Goal: Find contact information: Find contact information

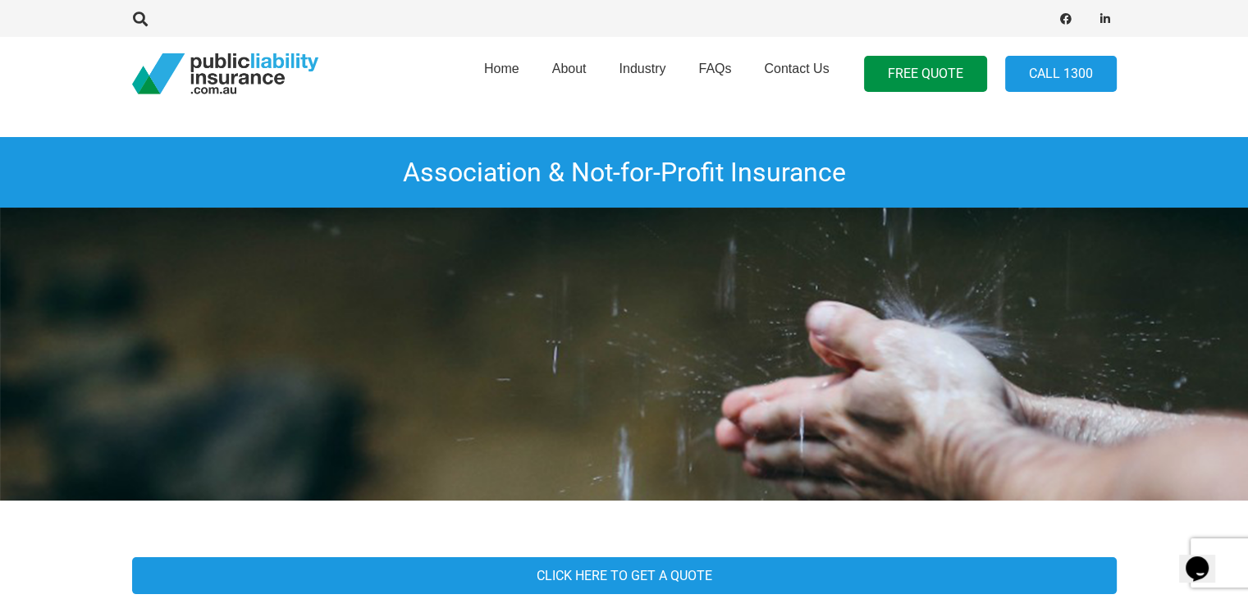
drag, startPoint x: 1260, startPoint y: 89, endPoint x: 1253, endPoint y: 47, distance: 43.3
click at [1070, 73] on link "Call 1300" at bounding box center [1062, 74] width 112 height 37
click at [799, 62] on span "Contact Us" at bounding box center [796, 69] width 65 height 14
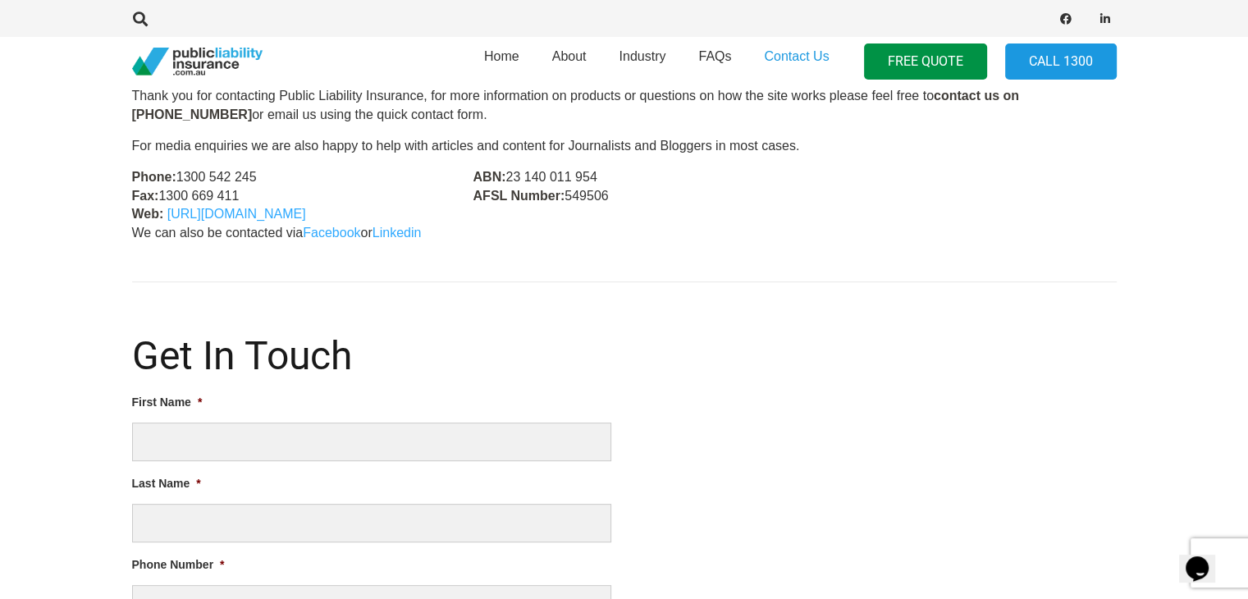
scroll to position [442, 0]
